Goal: Task Accomplishment & Management: Manage account settings

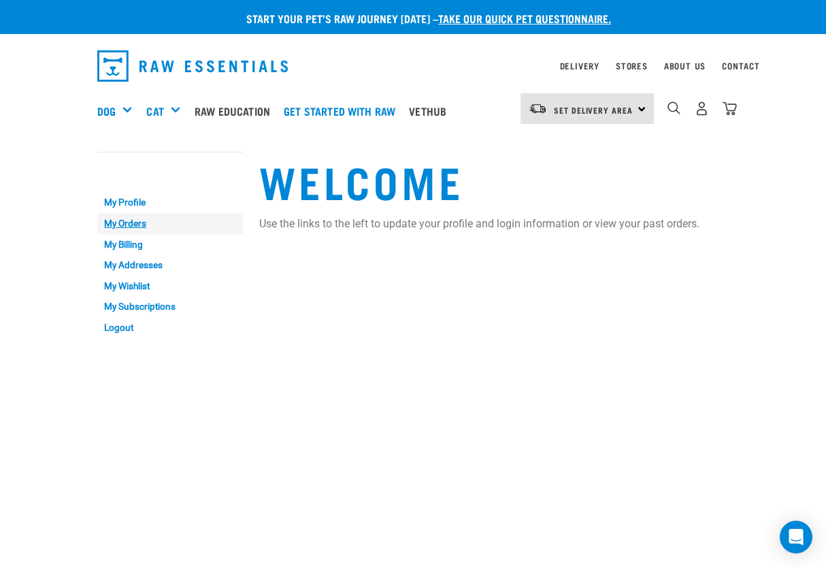
click at [145, 224] on link "My Orders" at bounding box center [170, 223] width 146 height 21
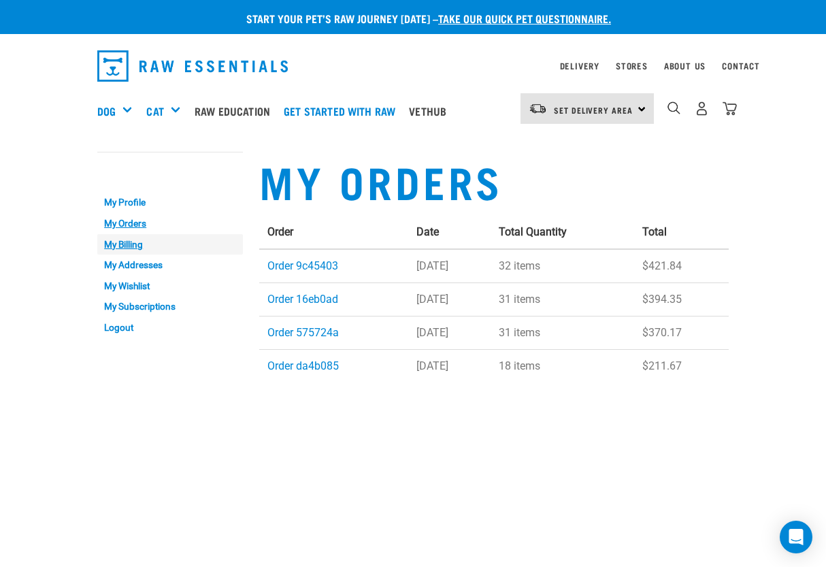
click at [139, 245] on link "My Billing" at bounding box center [170, 244] width 146 height 21
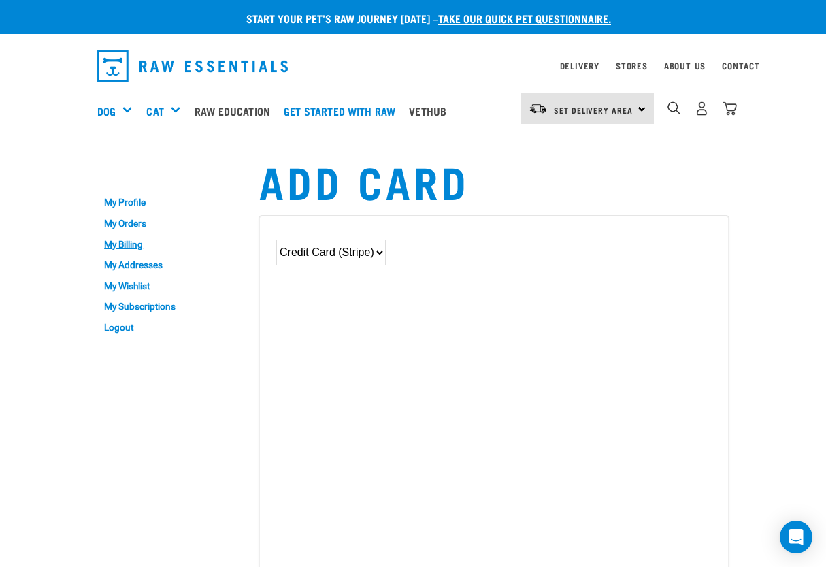
scroll to position [2, 0]
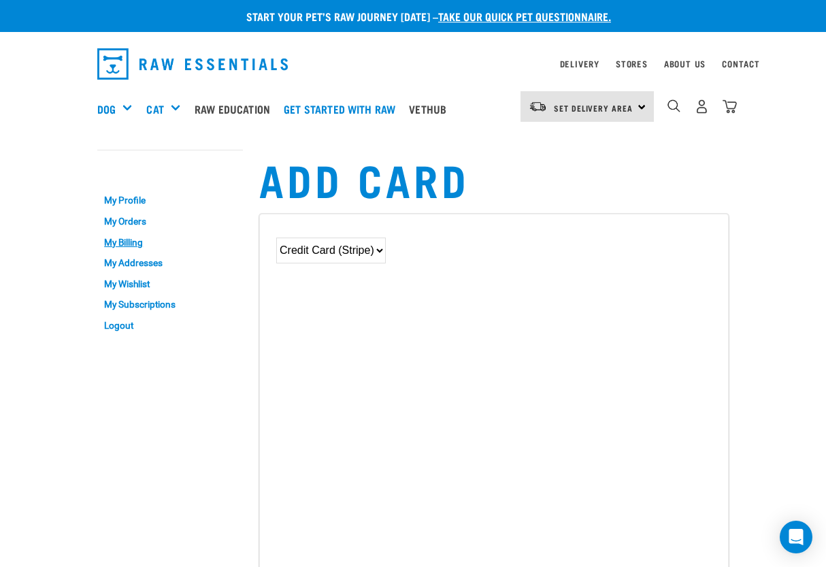
click at [545, 276] on div "Credit Card (Stripe)" at bounding box center [494, 254] width 452 height 63
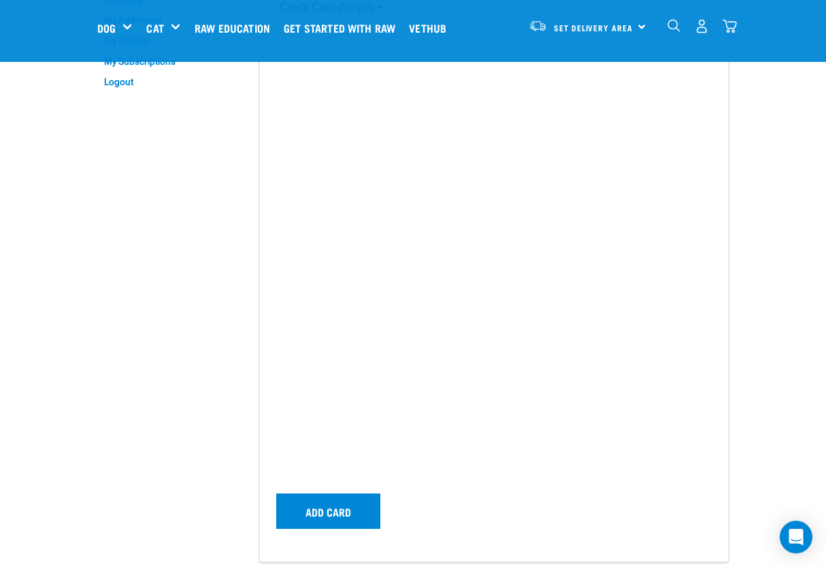
scroll to position [153, 0]
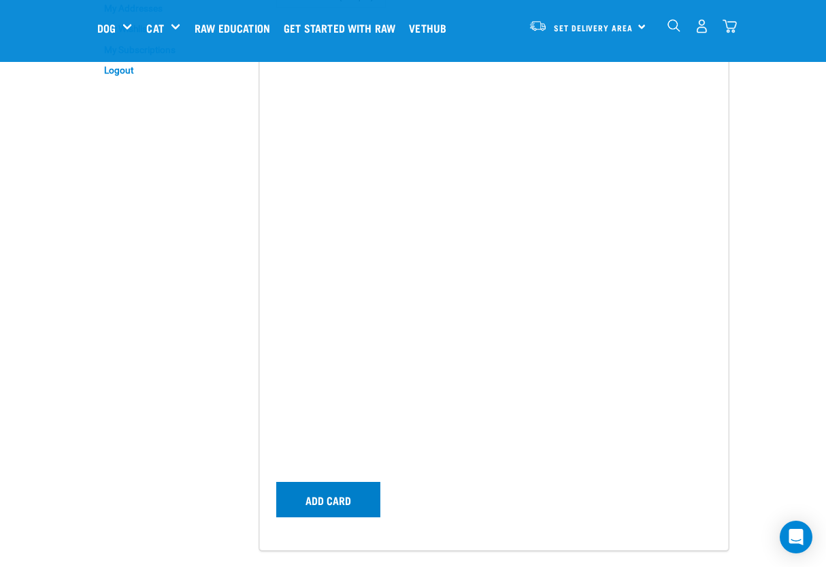
click at [318, 500] on button "Add card" at bounding box center [328, 499] width 104 height 35
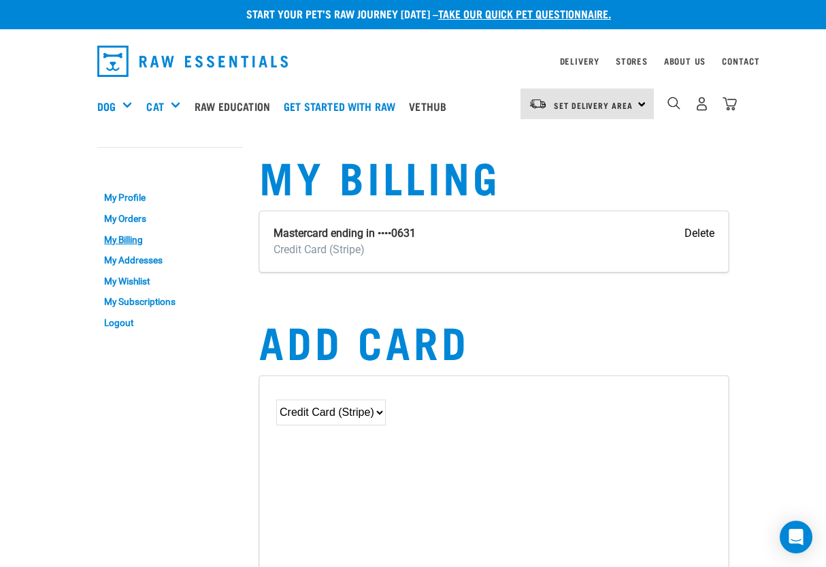
scroll to position [7, 0]
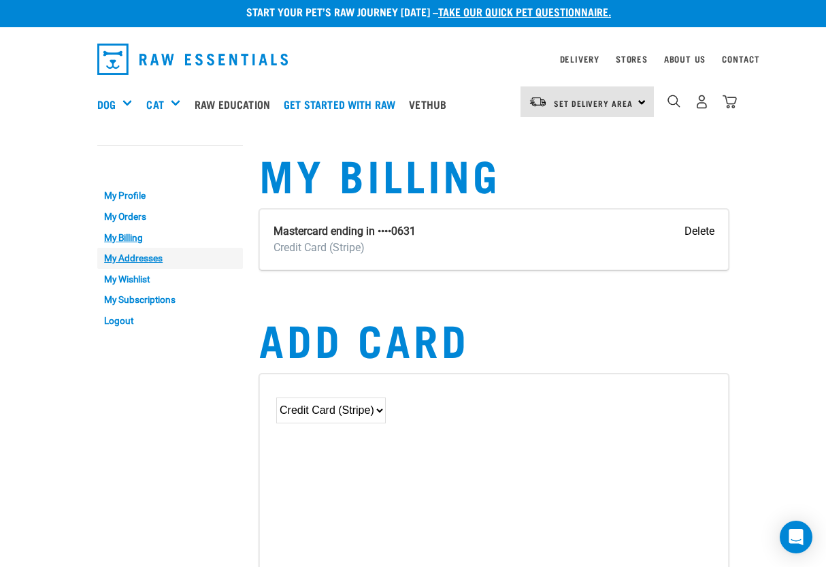
click at [139, 258] on link "My Addresses" at bounding box center [170, 258] width 146 height 21
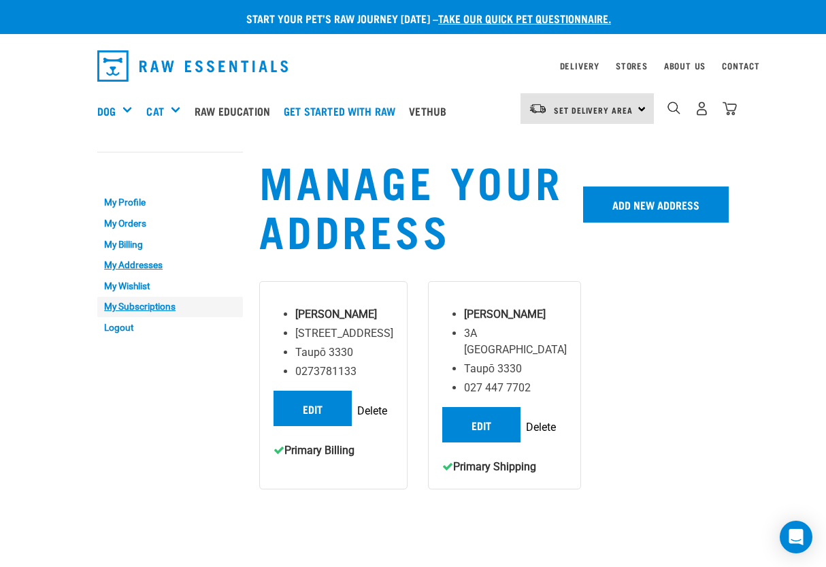
click at [140, 300] on link "My Subscriptions" at bounding box center [170, 307] width 146 height 21
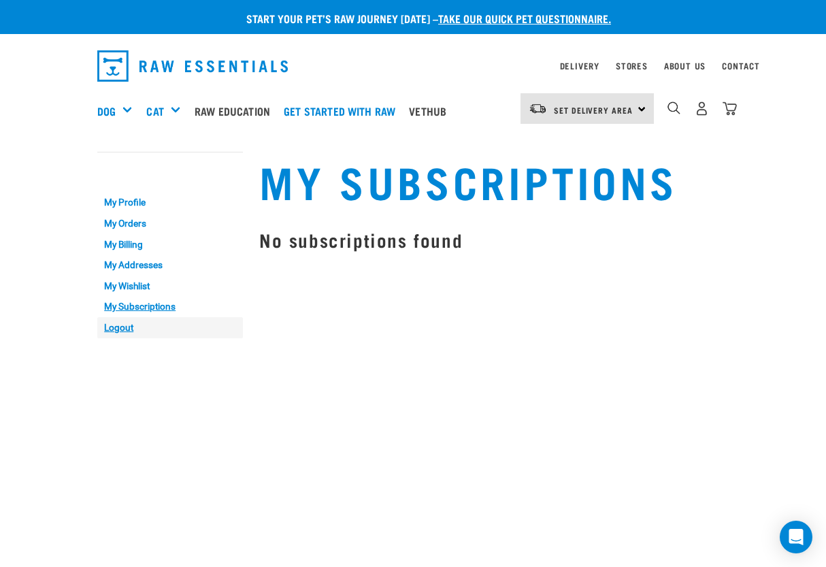
click at [109, 321] on link "Logout" at bounding box center [170, 327] width 146 height 21
